Goal: Information Seeking & Learning: Learn about a topic

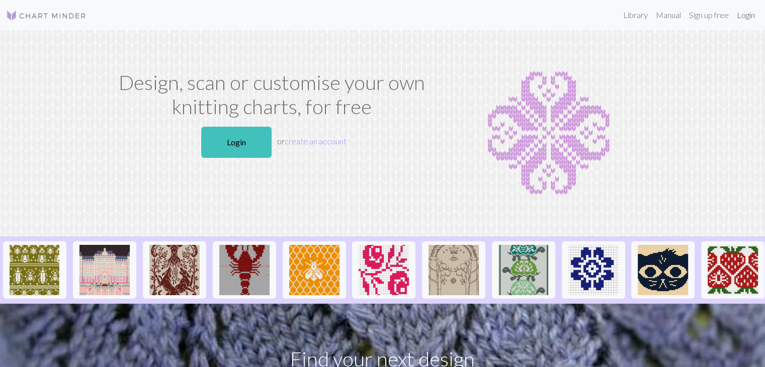
click at [751, 17] on link "Login" at bounding box center [746, 15] width 26 height 20
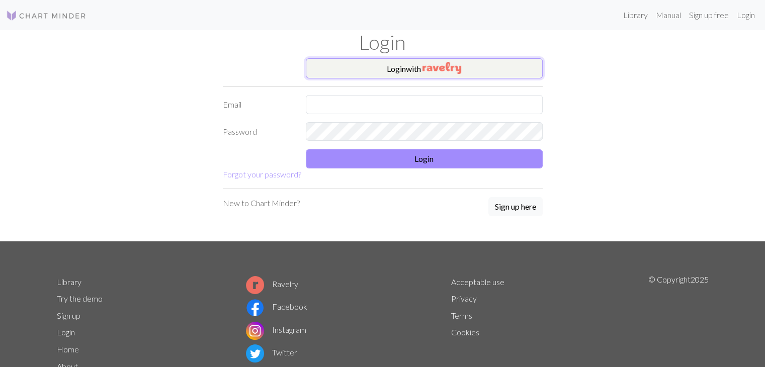
click at [422, 73] on button "Login with" at bounding box center [424, 68] width 237 height 20
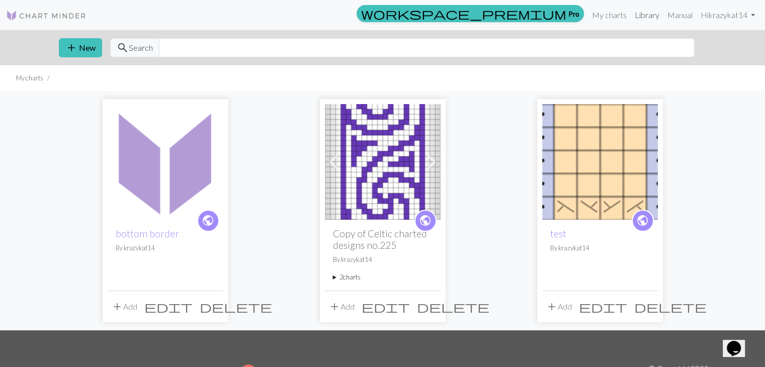
click at [646, 17] on link "Library" at bounding box center [647, 15] width 33 height 20
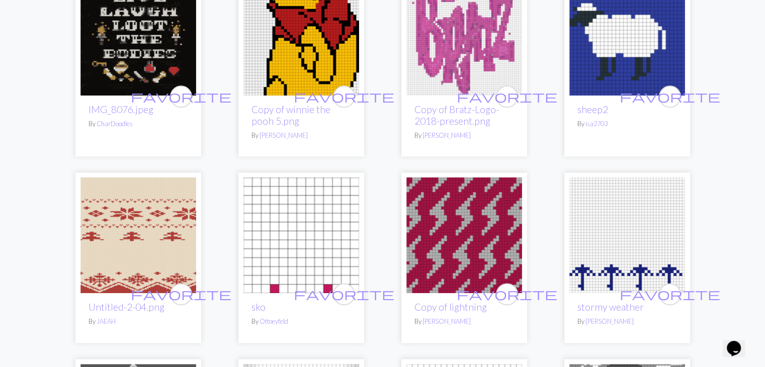
scroll to position [1207, 0]
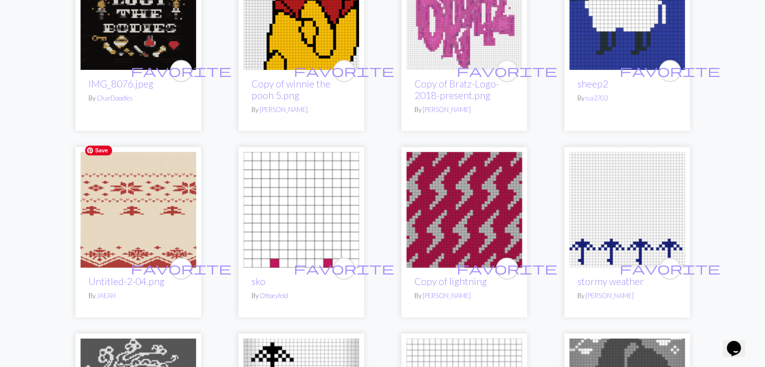
click at [114, 188] on img at bounding box center [138, 210] width 116 height 116
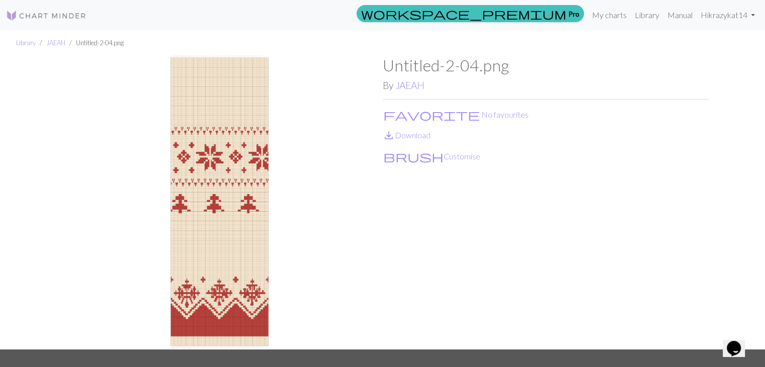
click at [211, 272] on img at bounding box center [220, 203] width 326 height 294
click at [409, 158] on button "brush Customise" at bounding box center [432, 156] width 98 height 13
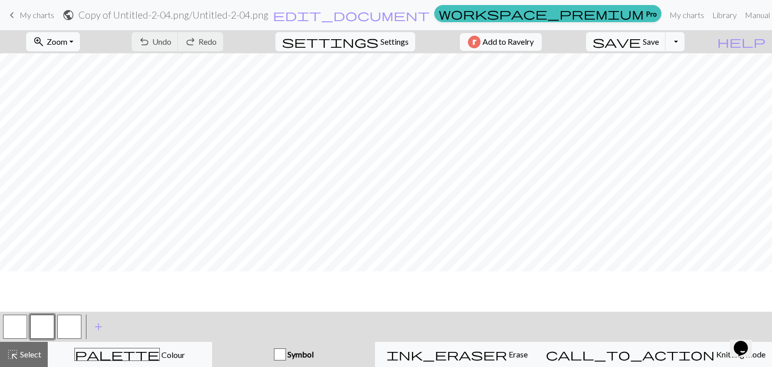
scroll to position [1207, 0]
click at [381, 40] on span "Settings" at bounding box center [395, 42] width 28 height 12
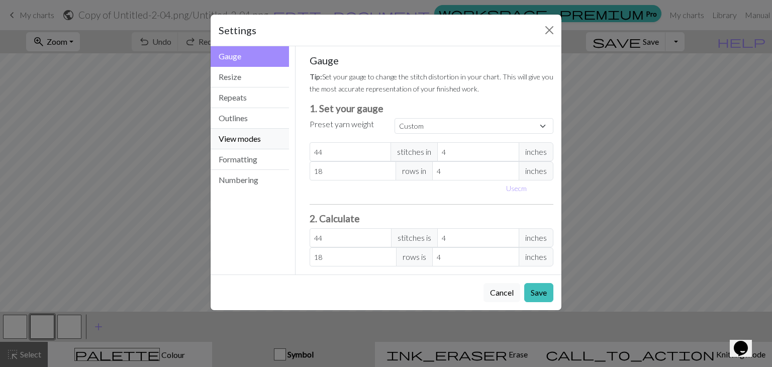
click at [235, 139] on button "View modes" at bounding box center [250, 139] width 78 height 21
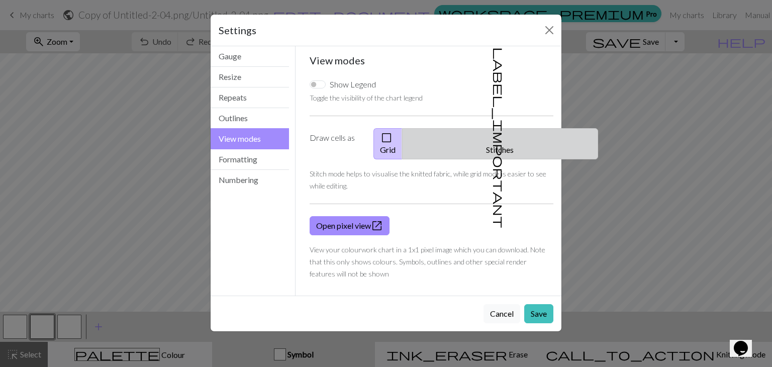
click at [495, 138] on span "label_important" at bounding box center [499, 137] width 14 height 181
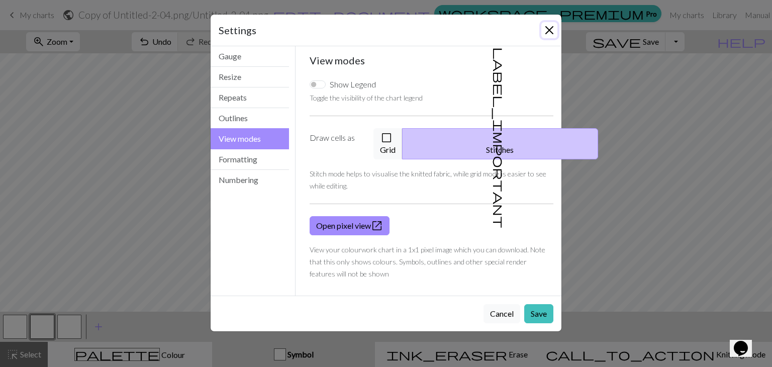
click at [550, 29] on button "Close" at bounding box center [550, 30] width 16 height 16
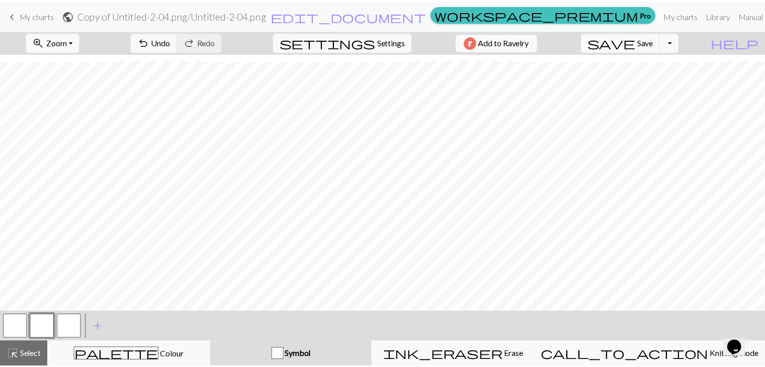
scroll to position [1642, 0]
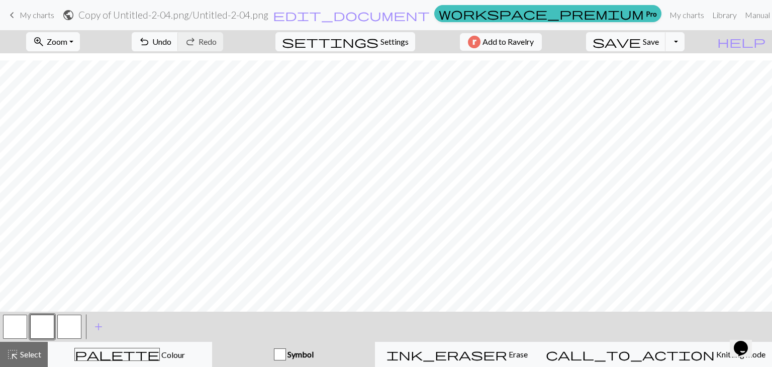
drag, startPoint x: 20, startPoint y: 17, endPoint x: 433, endPoint y: 49, distance: 415.1
click at [20, 17] on span "My charts" at bounding box center [37, 15] width 35 height 10
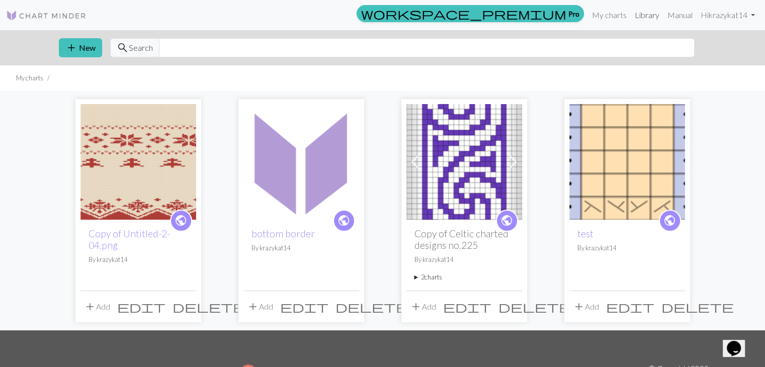
click at [641, 18] on link "Library" at bounding box center [647, 15] width 33 height 20
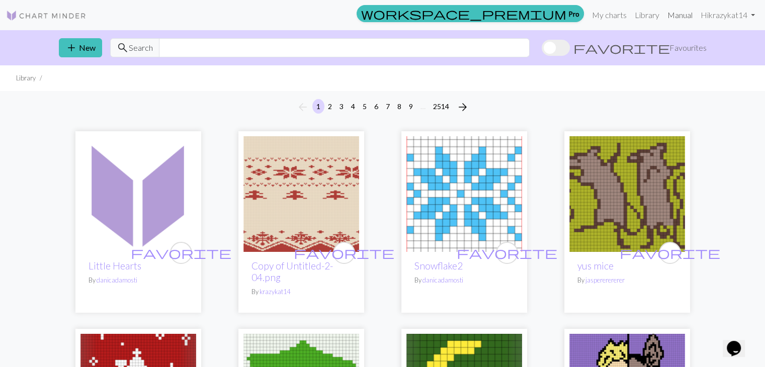
click at [682, 18] on link "Manual" at bounding box center [679, 15] width 33 height 20
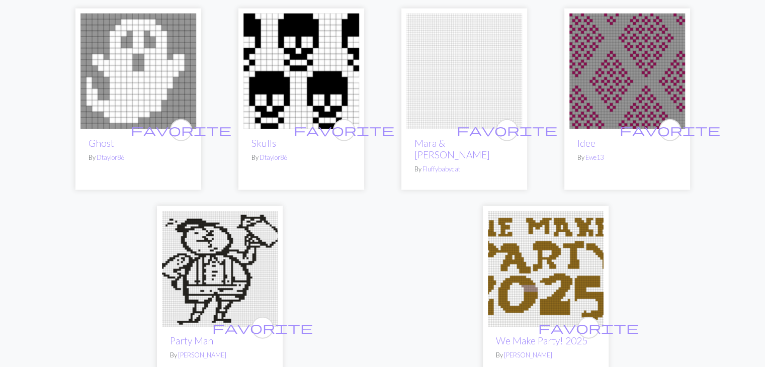
scroll to position [2414, 0]
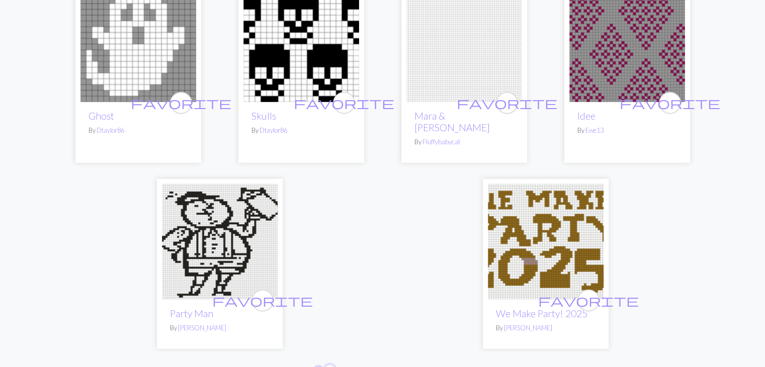
click at [331, 365] on button "2" at bounding box center [330, 372] width 12 height 15
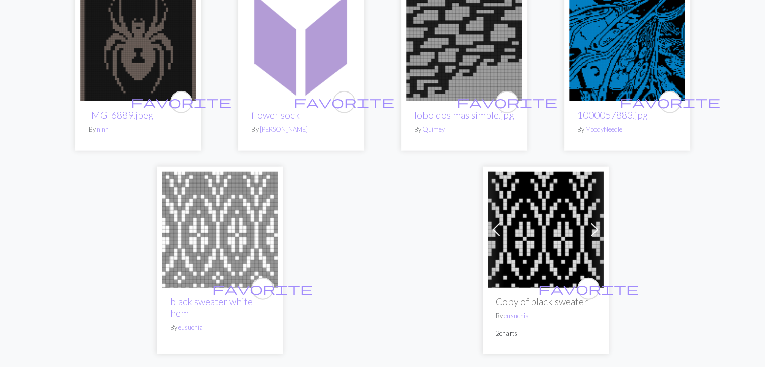
scroll to position [2464, 0]
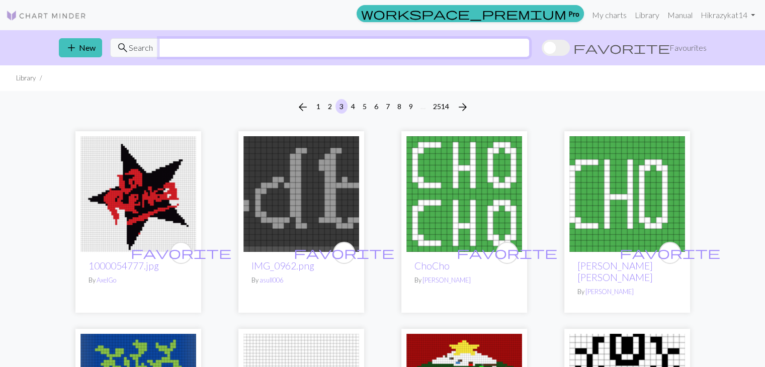
click at [222, 47] on input "text" at bounding box center [344, 47] width 371 height 19
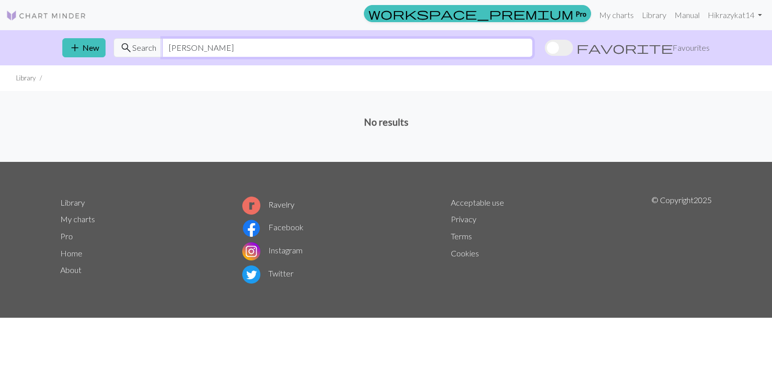
click at [178, 47] on input "campion" at bounding box center [347, 47] width 371 height 19
type input "flower"
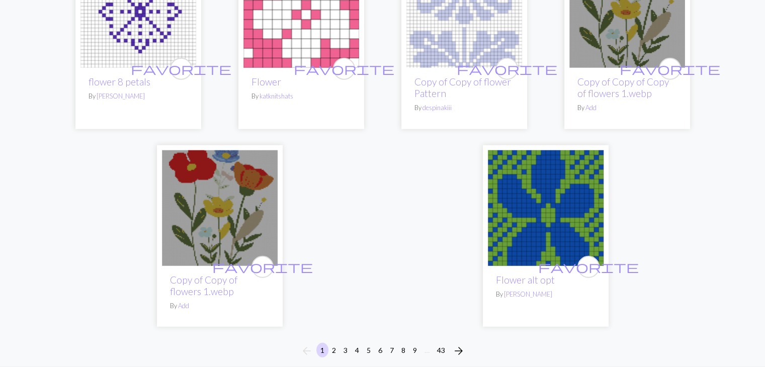
scroll to position [2615, 0]
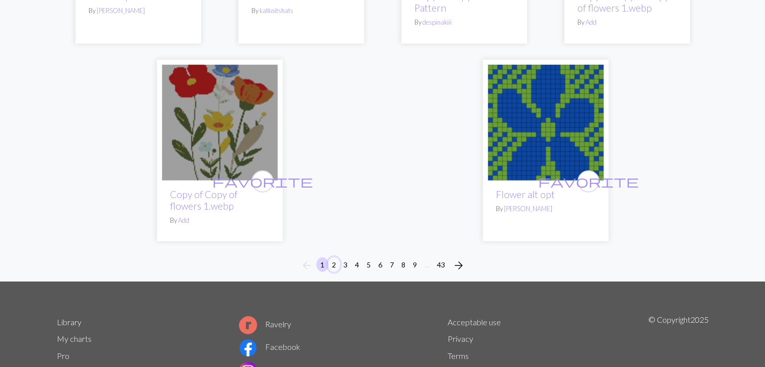
click at [335, 257] on button "2" at bounding box center [334, 264] width 12 height 15
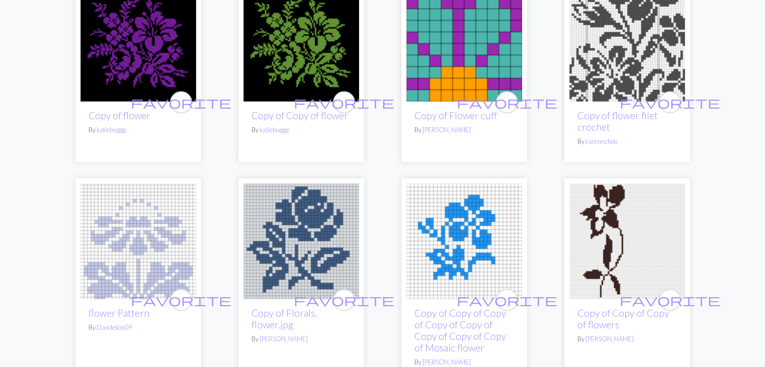
scroll to position [2263, 0]
